Goal: Information Seeking & Learning: Learn about a topic

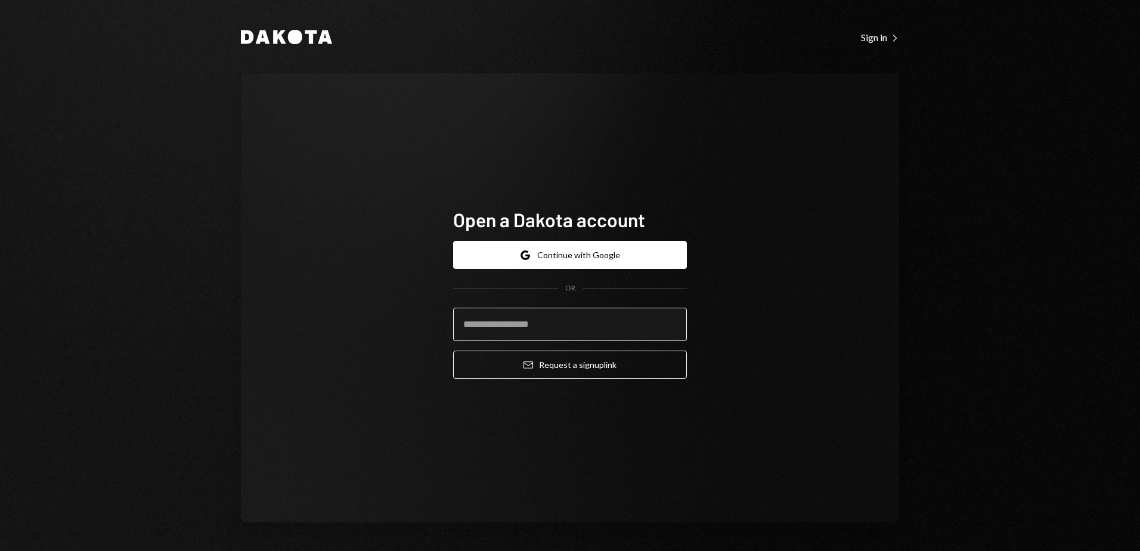
drag, startPoint x: 594, startPoint y: 323, endPoint x: 666, endPoint y: 256, distance: 98.7
click at [594, 323] on input "email" at bounding box center [570, 324] width 234 height 33
click at [650, 145] on div "Open a Dakota account Google Continue with Google OR Email Request a sign up li…" at bounding box center [570, 297] width 658 height 449
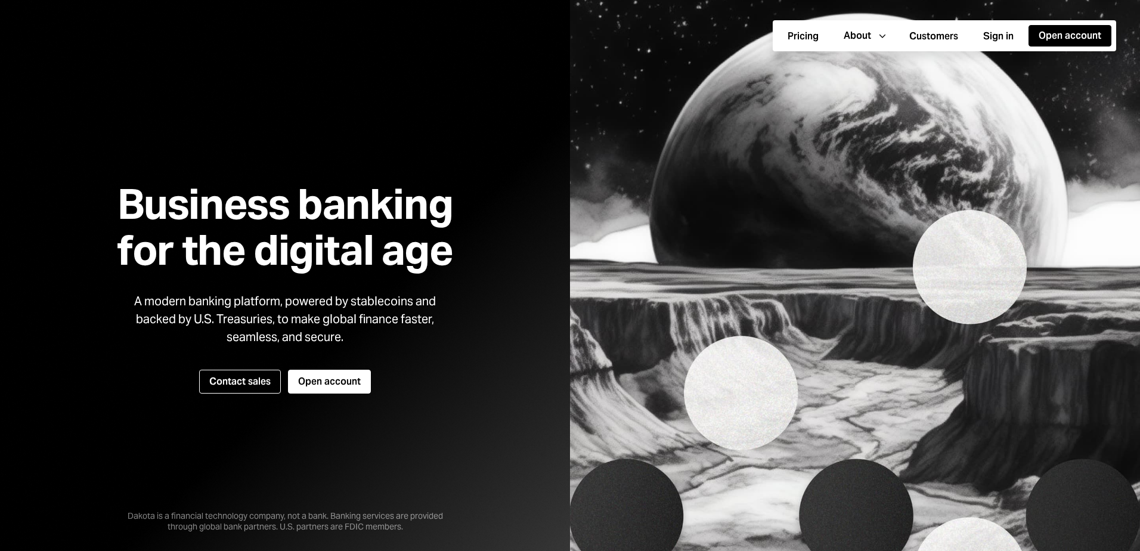
scroll to position [1429, 0]
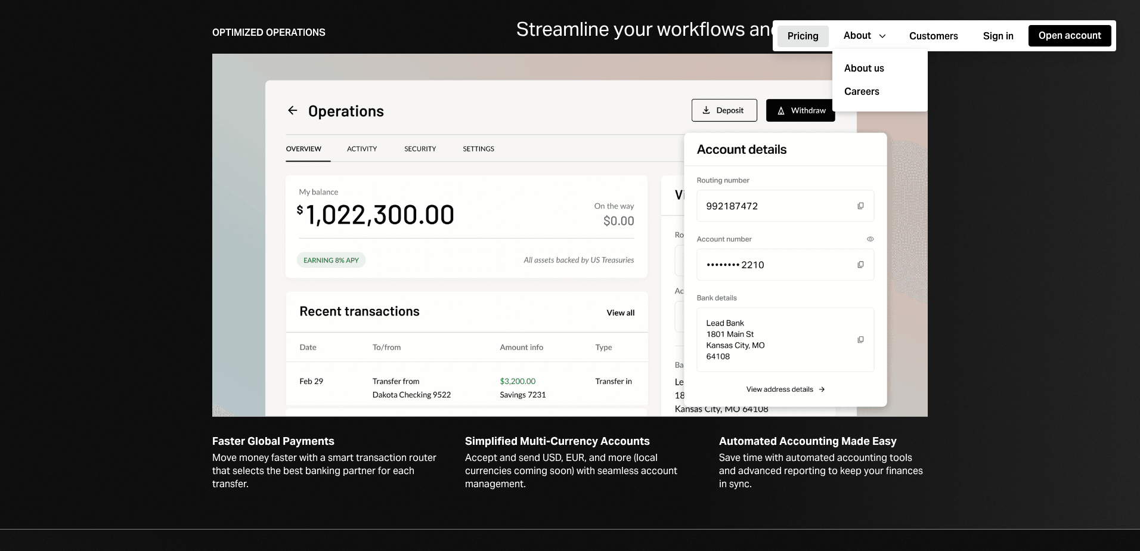
click at [800, 39] on button "Pricing" at bounding box center [802, 36] width 51 height 21
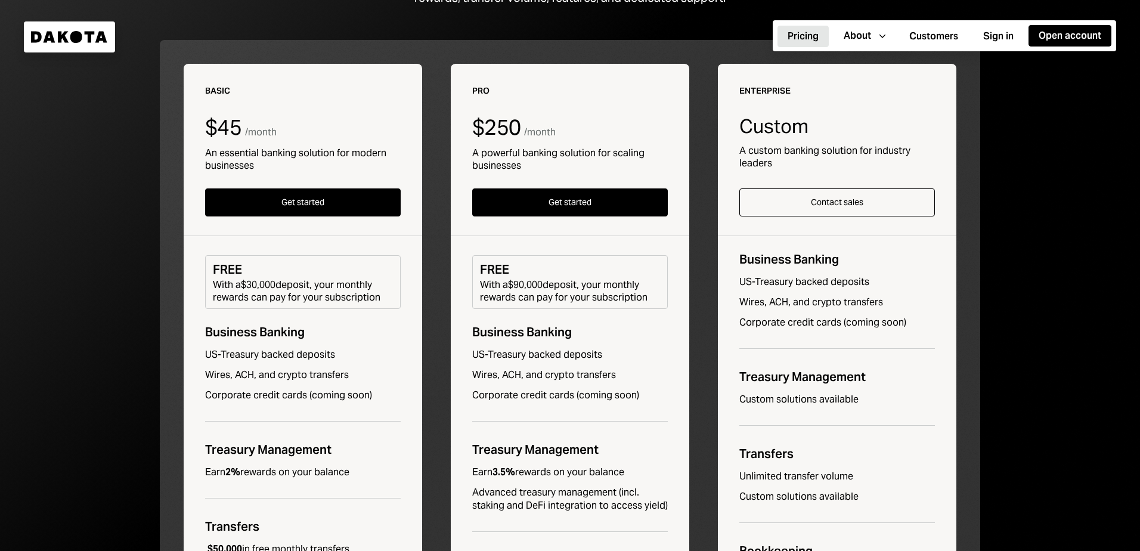
scroll to position [201, 0]
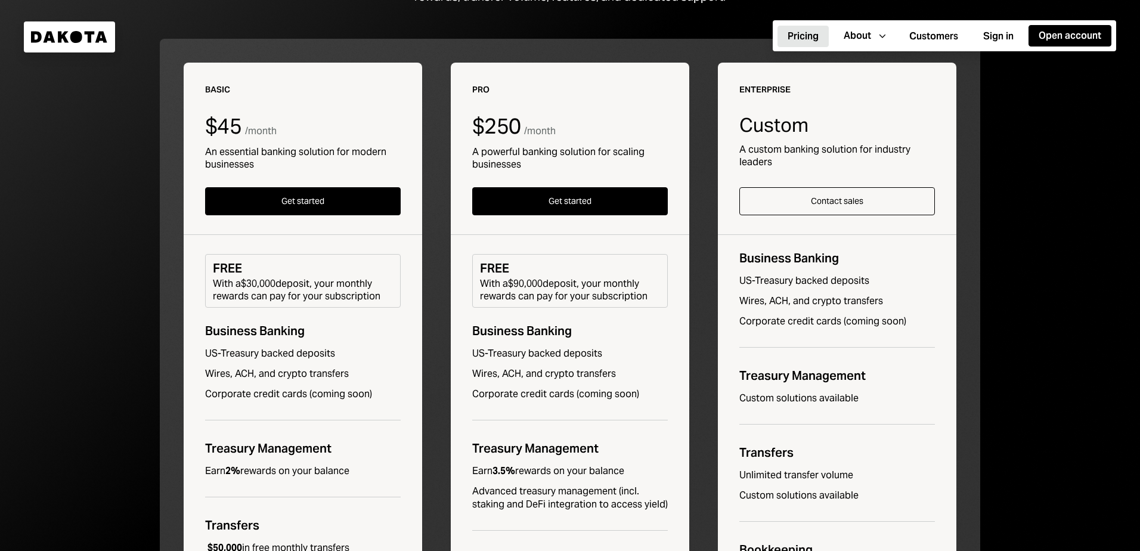
click at [374, 153] on div "An essential banking solution for modern businesses" at bounding box center [303, 157] width 196 height 25
click at [538, 153] on div "A powerful banking solution for scaling businesses" at bounding box center [570, 157] width 196 height 25
drag, startPoint x: 538, startPoint y: 153, endPoint x: 453, endPoint y: 161, distance: 85.6
click at [453, 161] on div "Pro $250 / month A powerful banking solution for scaling businesses Get started…" at bounding box center [570, 433] width 238 height 741
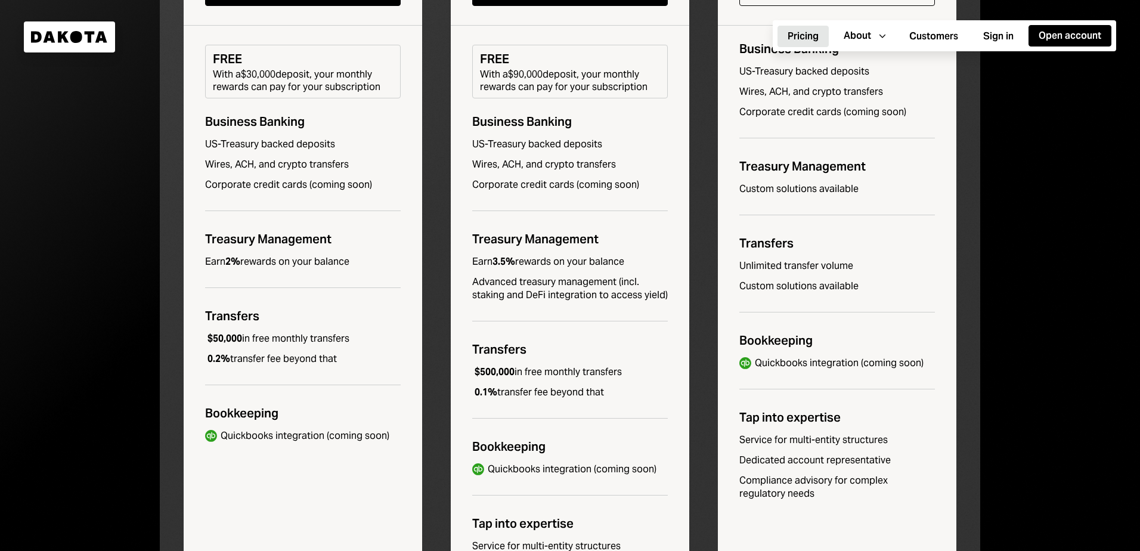
scroll to position [408, 0]
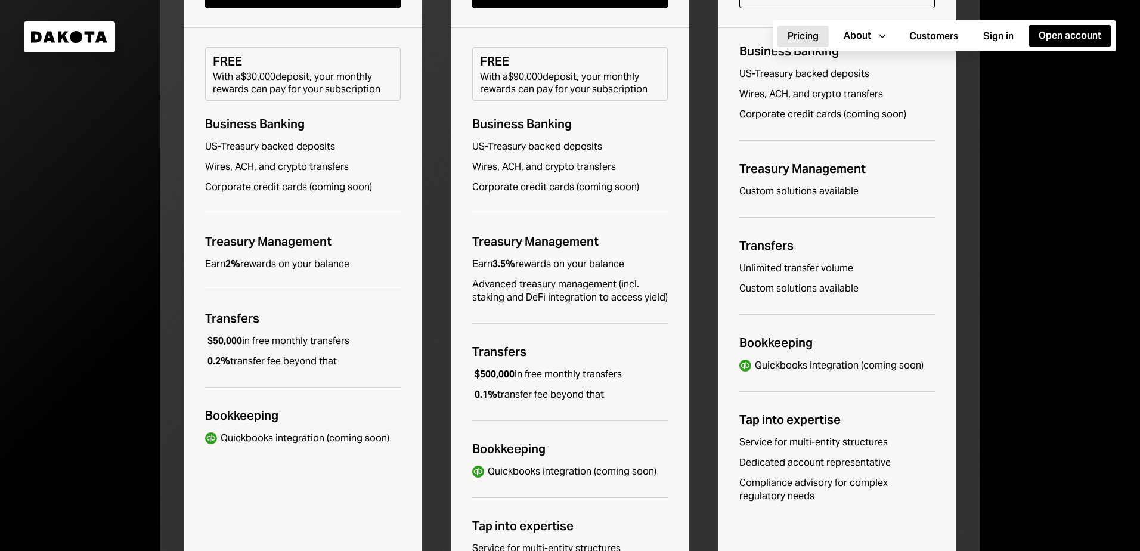
click at [298, 337] on div "$50,000 in free monthly transfers" at bounding box center [277, 340] width 144 height 13
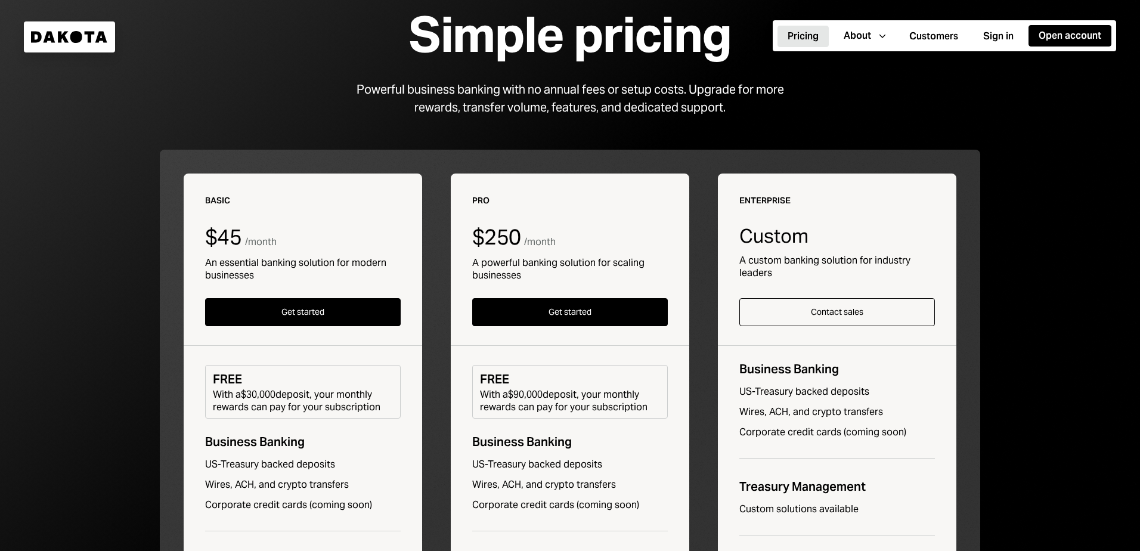
scroll to position [0, 0]
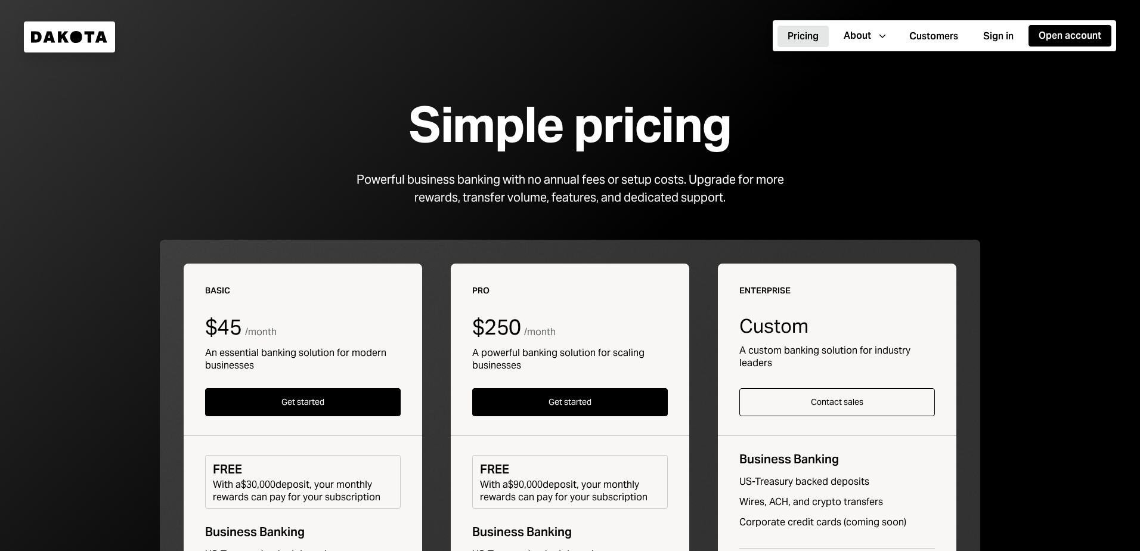
click at [86, 42] on icon "Dakota" at bounding box center [69, 37] width 77 height 12
